Goal: Register for event/course

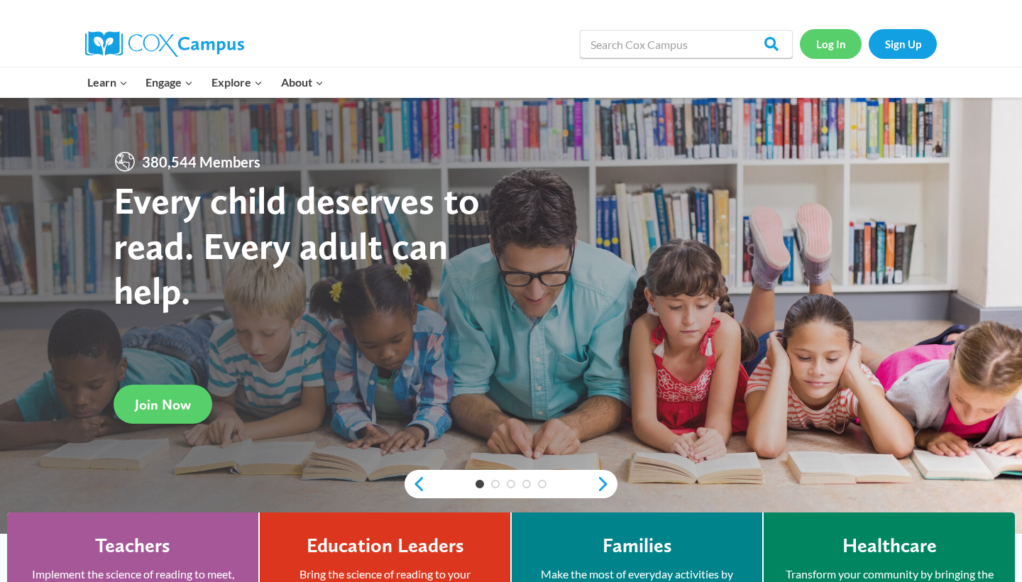
click at [835, 44] on link "Log In" at bounding box center [831, 43] width 62 height 29
click at [896, 55] on link "Sign Up" at bounding box center [903, 43] width 68 height 29
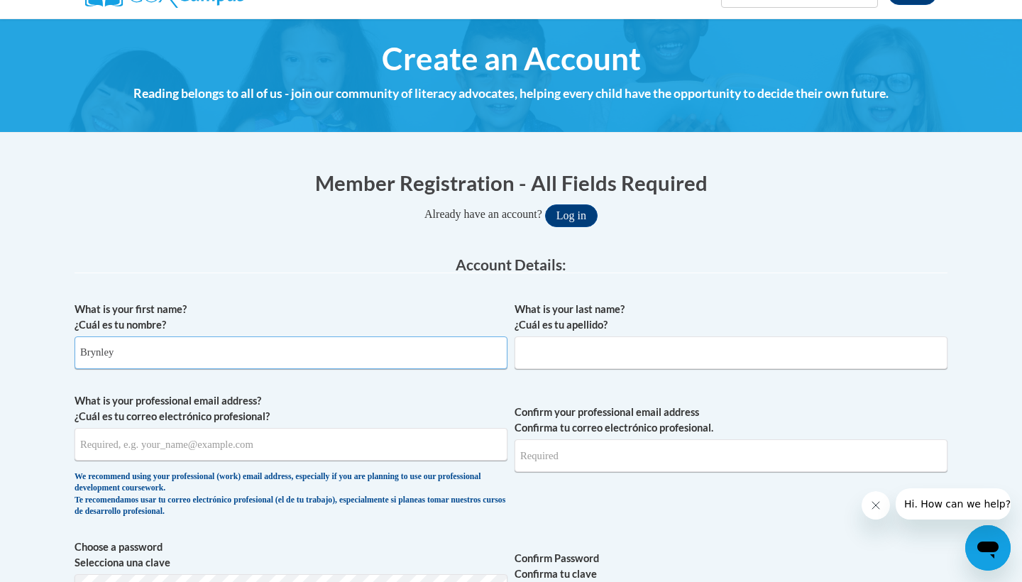
type input "Brynley"
type input "Walraven"
click at [334, 474] on div "We recommend using your professional (work) email address, especially if you ar…" at bounding box center [291, 494] width 433 height 47
click at [344, 461] on span "What is your professional email address? ¿Cuál es tu correo electrónico profesi…" at bounding box center [291, 458] width 433 height 131
type input "brynley.walraven10@gmail.com"
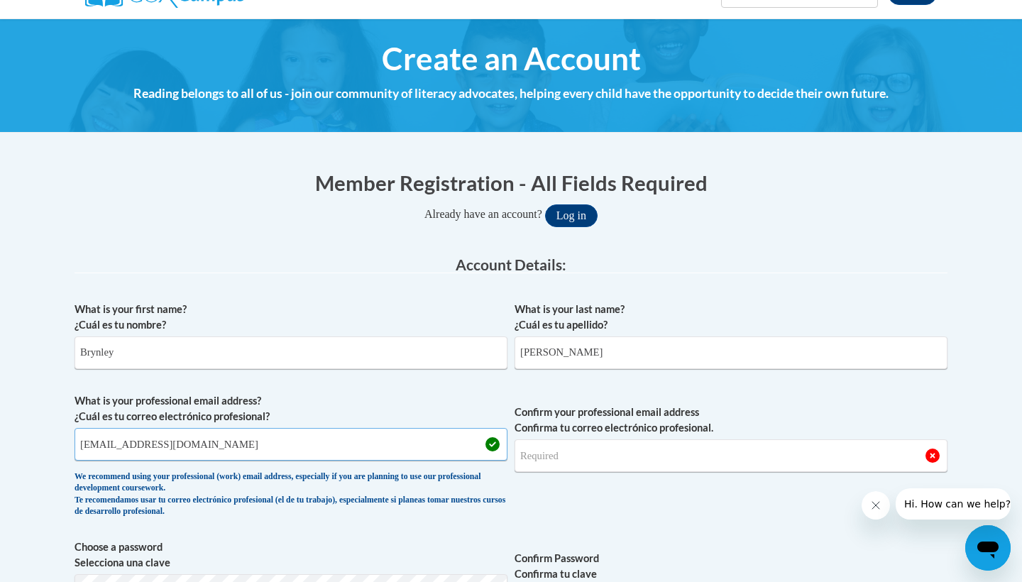
click at [367, 434] on input "brynley.walraven10@gmail.com" at bounding box center [291, 444] width 433 height 33
click at [341, 442] on input "brynley.walraven10@gmail.com" at bounding box center [291, 444] width 433 height 33
click at [623, 441] on input "Confirm your professional email address Confirma tu correo electrónico profesio…" at bounding box center [731, 455] width 433 height 33
type input "b"
click at [297, 447] on input "brynley.walraven10@gmail.com" at bounding box center [291, 444] width 433 height 33
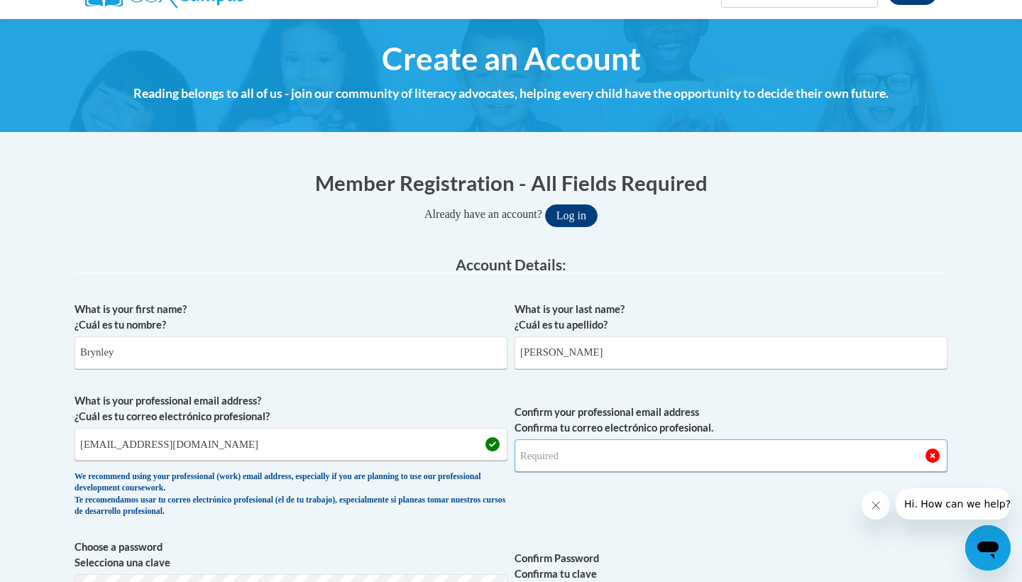
click at [637, 451] on input "Confirm your professional email address Confirma tu correo electrónico profesio…" at bounding box center [731, 455] width 433 height 33
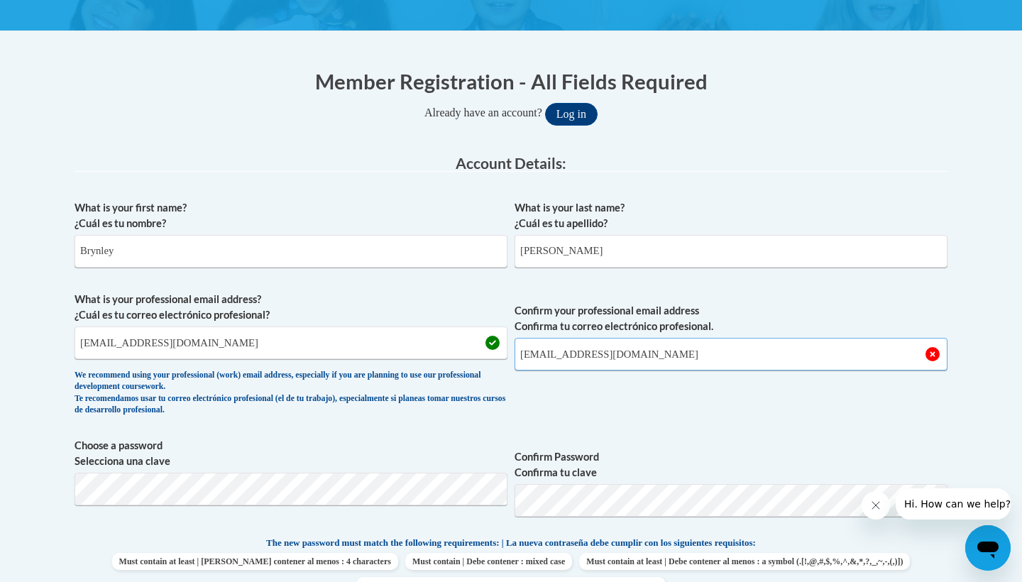
scroll to position [299, 0]
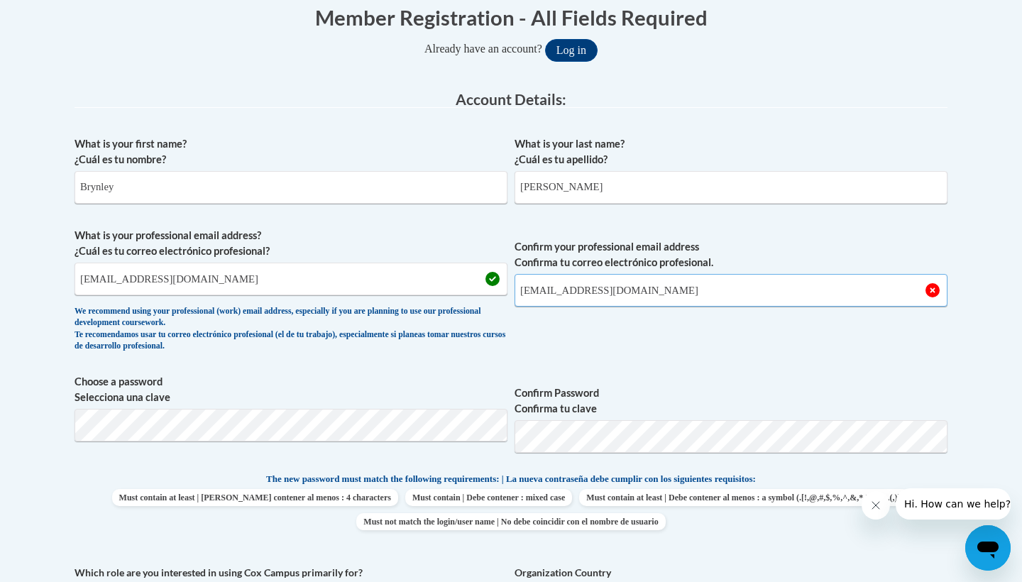
type input "brynley.walraven10@gmail.com"
click at [394, 420] on fieldset "Account Details: xcvbxvcb Biography New Photo (GIF / JPEG) What is your first n…" at bounding box center [511, 438] width 873 height 692
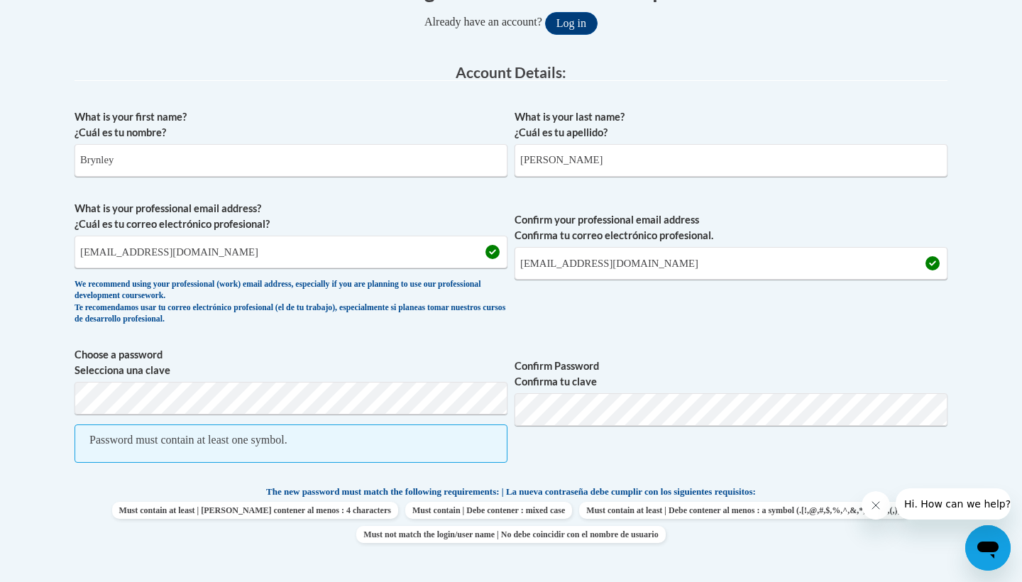
scroll to position [380, 0]
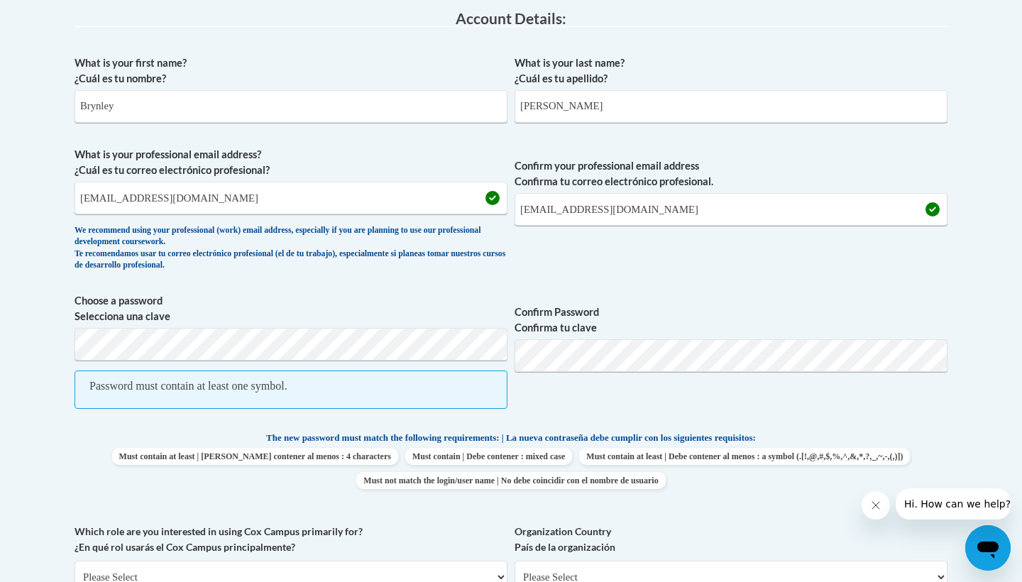
click at [341, 371] on span "Password must contain at least one symbol." at bounding box center [291, 389] width 433 height 38
click at [438, 427] on div "What is your first name? ¿Cuál es tu nombre? Brynley What is your last name? ¿C…" at bounding box center [511, 392] width 873 height 688
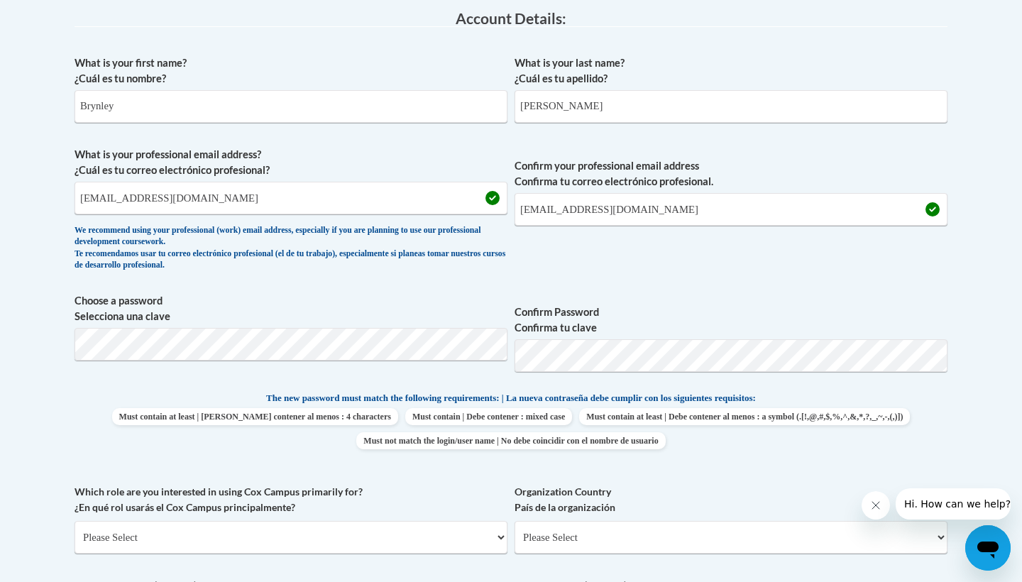
click at [952, 373] on div "Member Registration - All Fields Required Already have an account? Log in Prefe…" at bounding box center [511, 462] width 894 height 1108
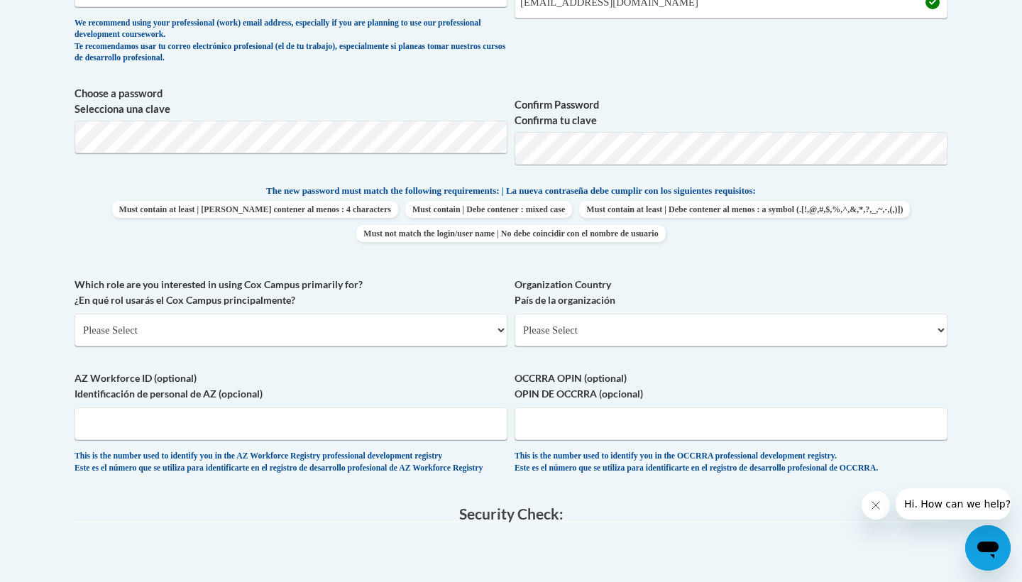
scroll to position [604, 0]
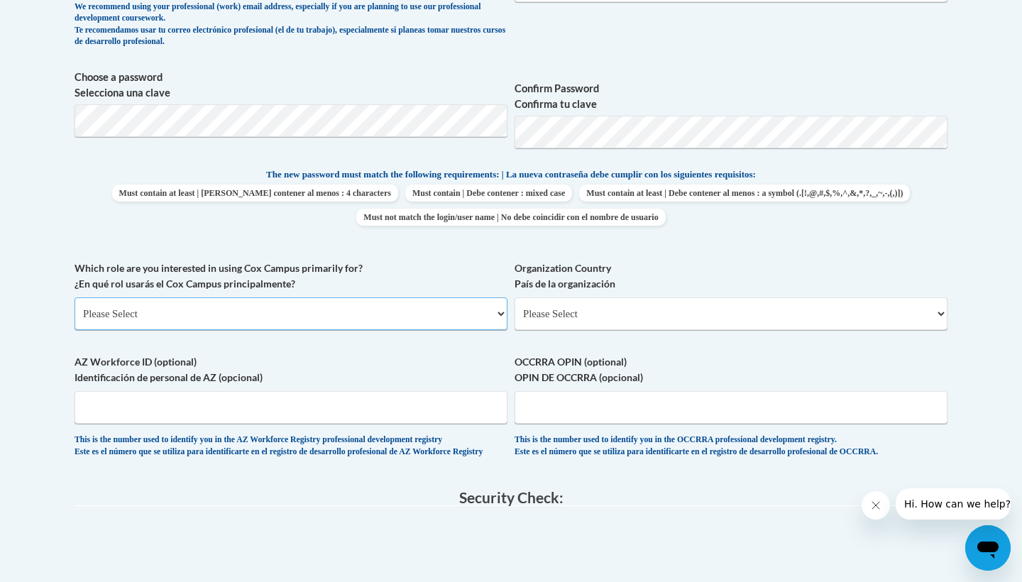
select select "5a18ea06-2b54-4451-96f2-d152daf9eac5"
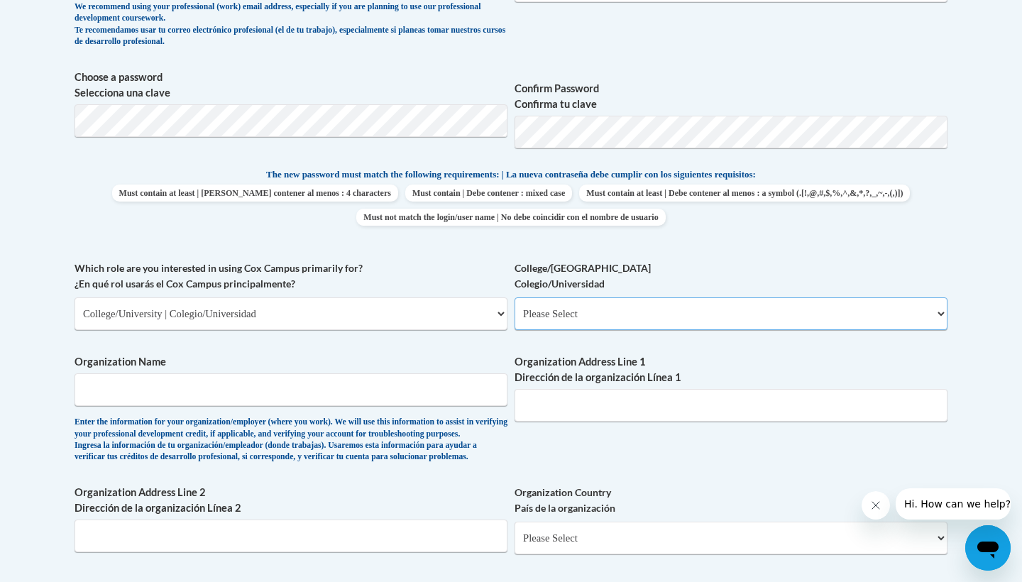
select select "99b32b07-cffc-426c-8bf6-0cd77760d84b"
type input "Young Harris College"
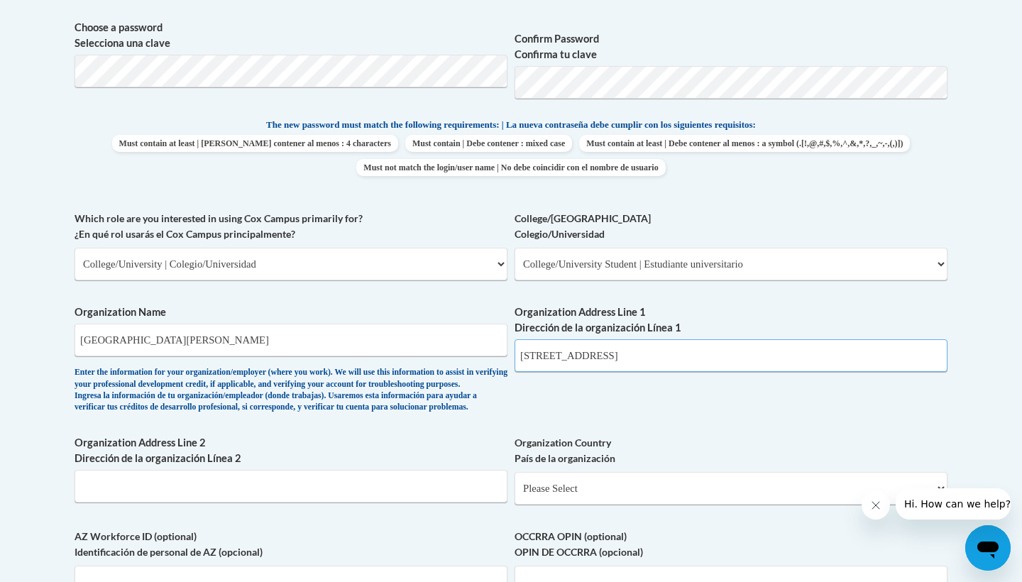
type input "1 College St"
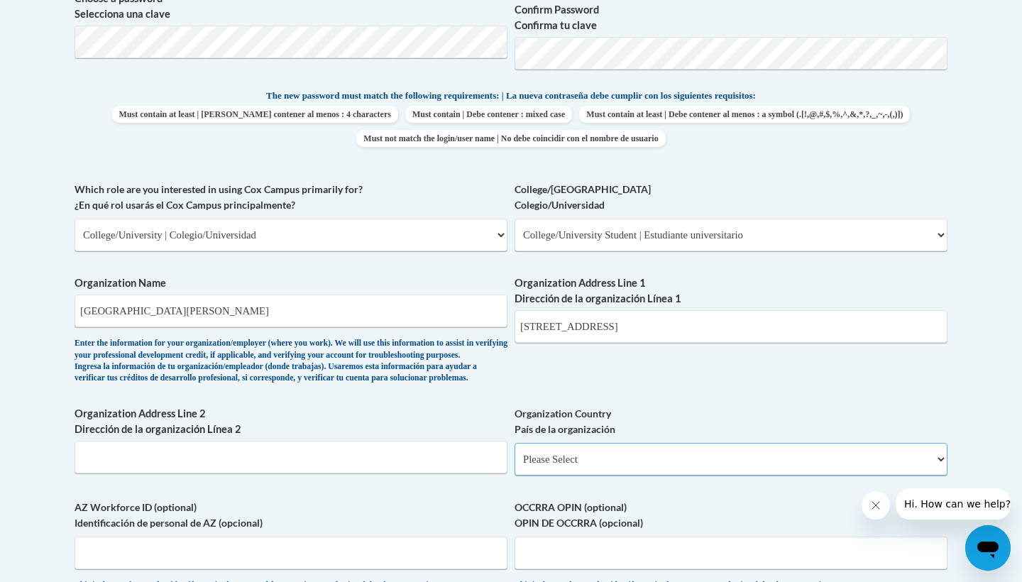
select select "ad49bcad-a171-4b2e-b99c-48b446064914"
select select
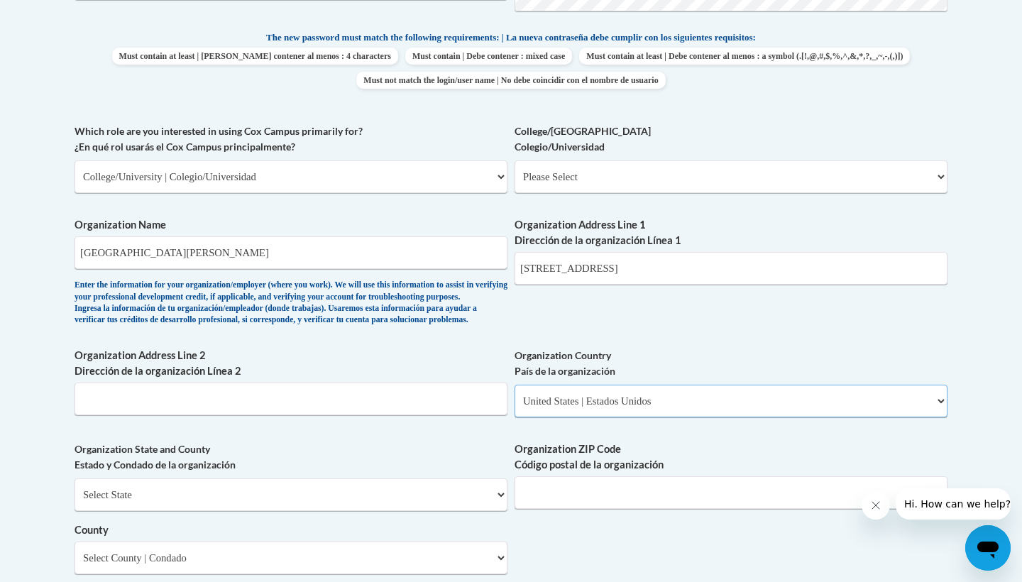
scroll to position [742, 0]
select select "Georgia"
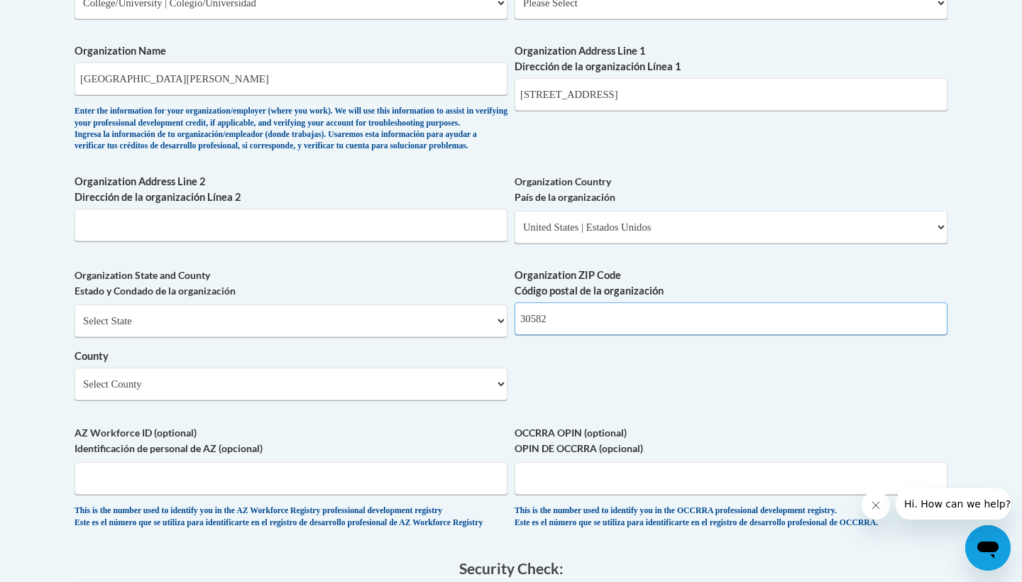
scroll to position [916, 0]
type input "30582"
select select "Towns"
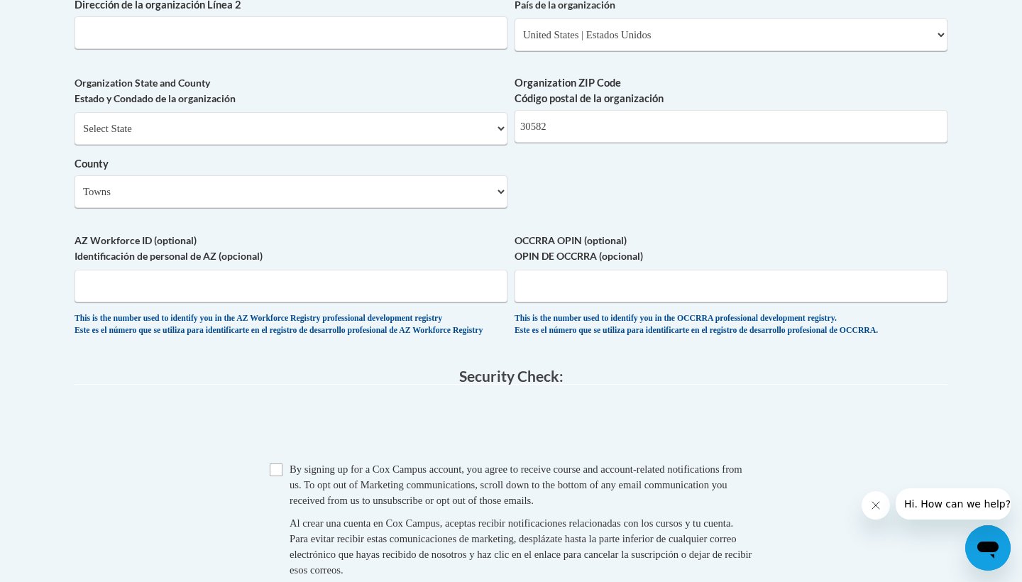
scroll to position [1114, 0]
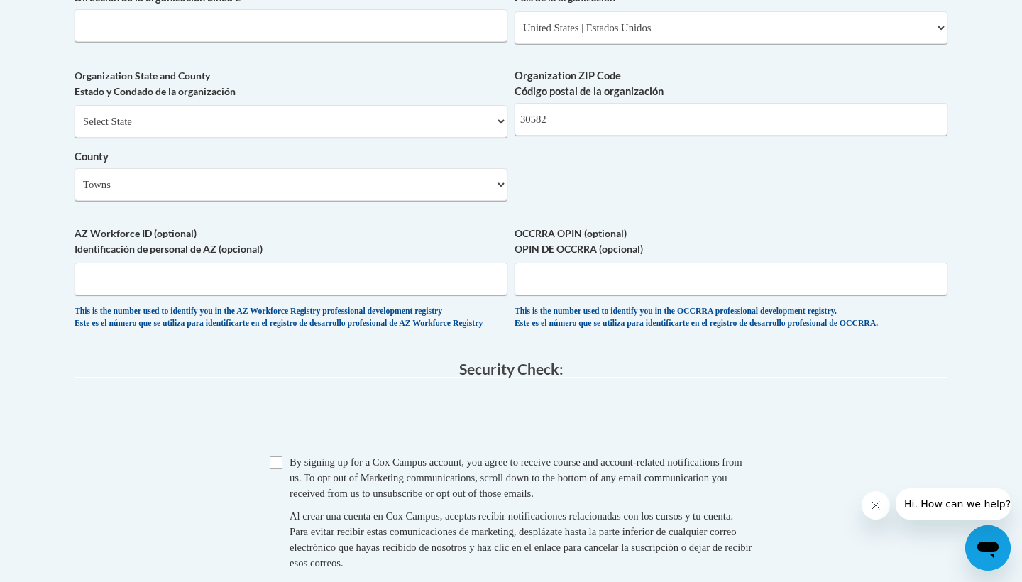
click at [273, 465] on input "Checkbox" at bounding box center [276, 462] width 13 height 13
checkbox input "true"
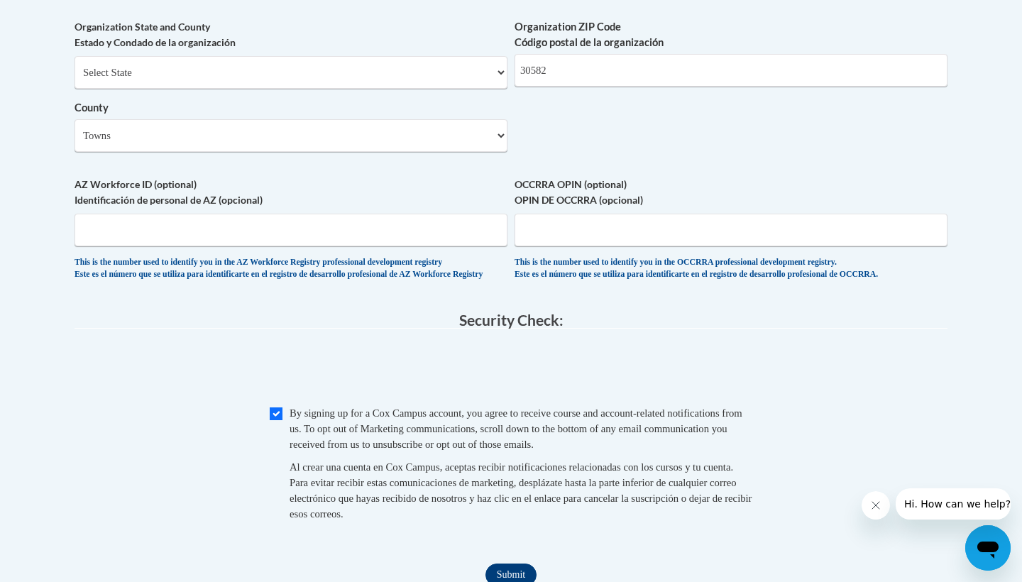
click at [512, 568] on input "Submit" at bounding box center [510, 575] width 51 height 23
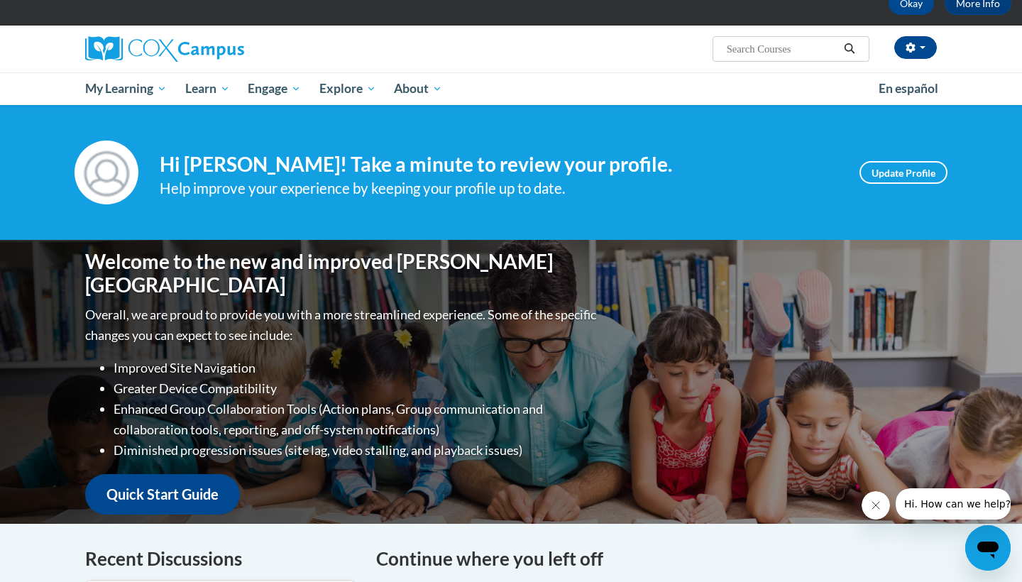
scroll to position [33, 0]
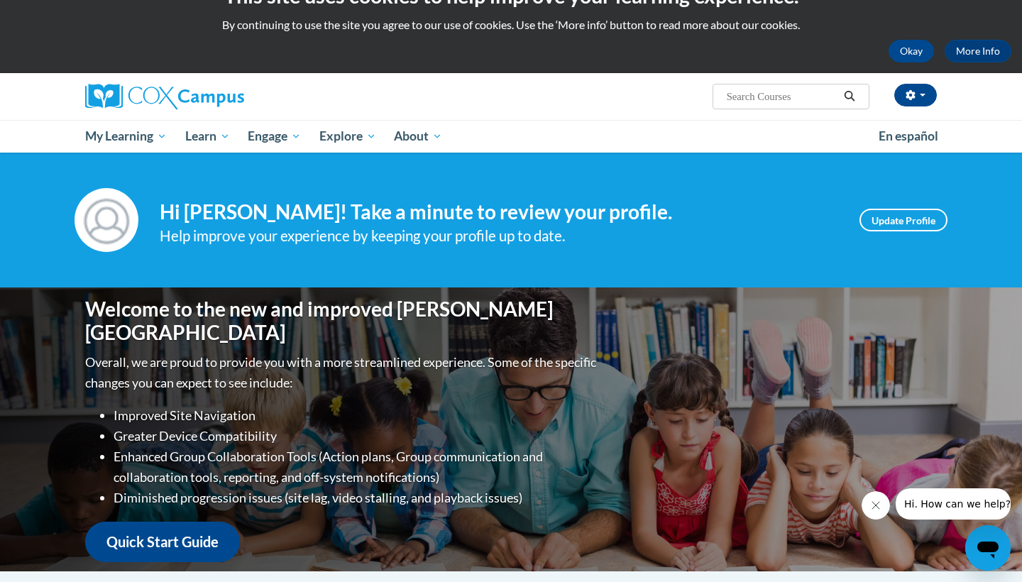
click at [748, 84] on span "Search Search..." at bounding box center [791, 97] width 157 height 26
click at [744, 99] on input "Search..." at bounding box center [782, 96] width 114 height 17
type input "emergent literacy"
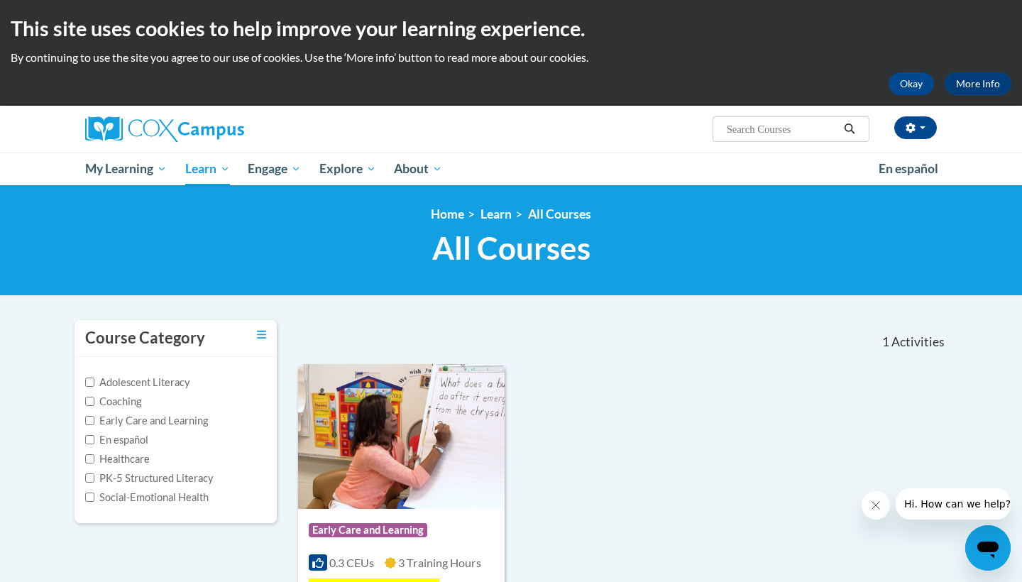
type input "emergent literacy"
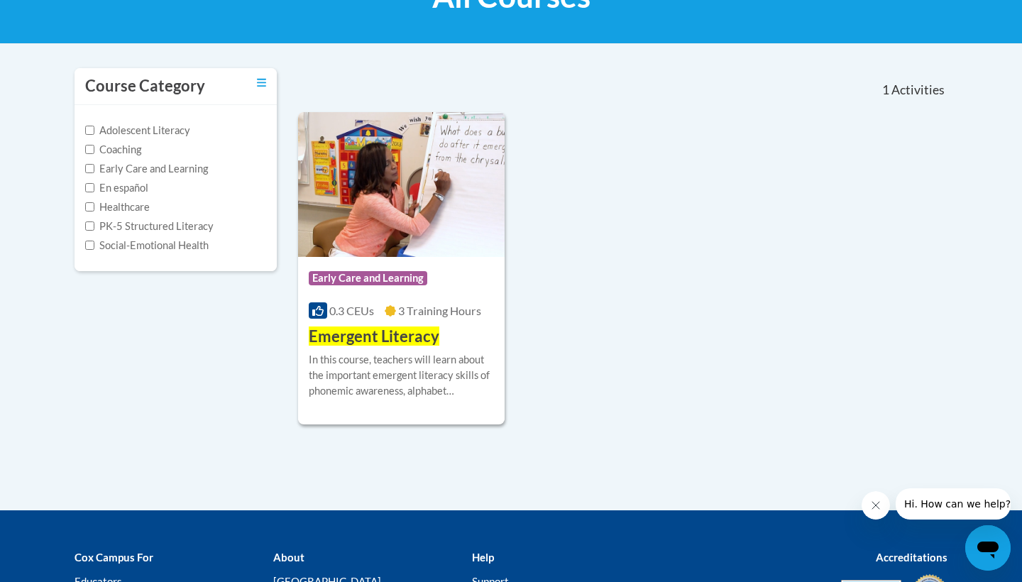
scroll to position [253, 0]
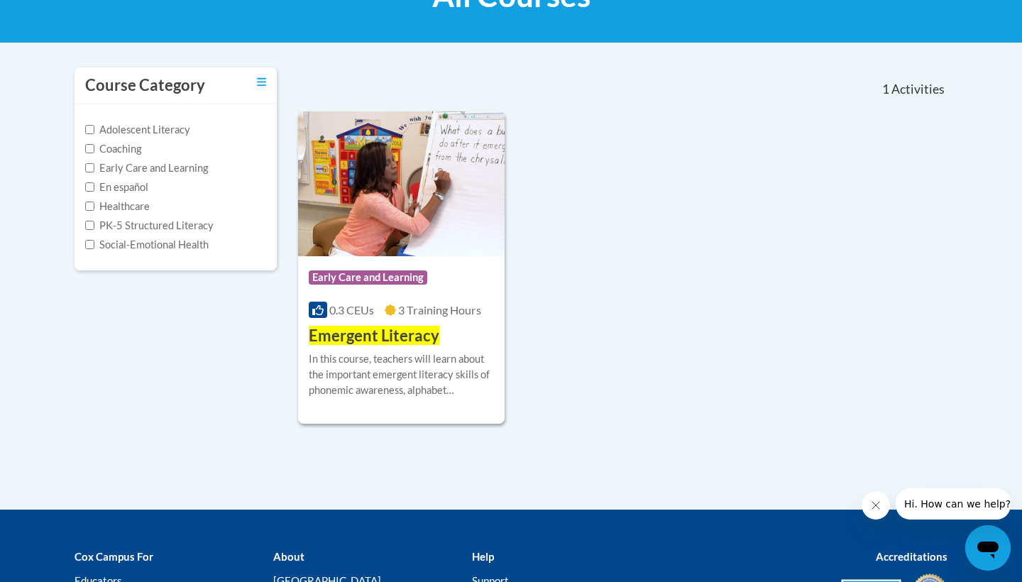
click at [453, 356] on div "In this course, teachers will learn about the important emergent literacy skill…" at bounding box center [401, 374] width 185 height 47
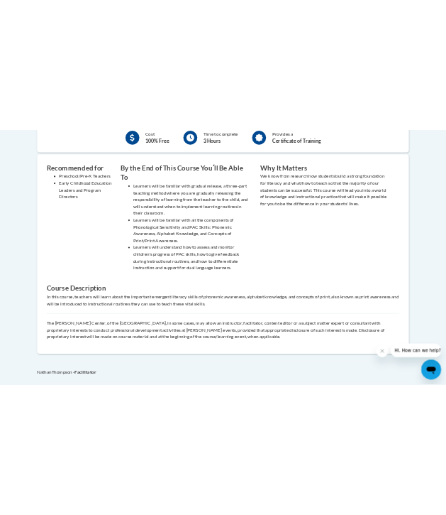
scroll to position [495, 0]
